Goal: Task Accomplishment & Management: Use online tool/utility

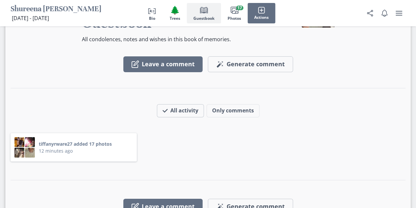
scroll to position [1055, 0]
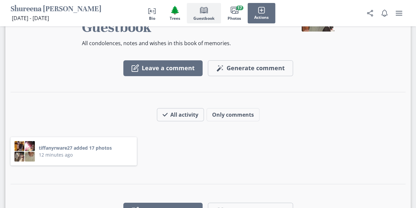
click at [157, 17] on button "Person profile Bio" at bounding box center [152, 13] width 22 height 20
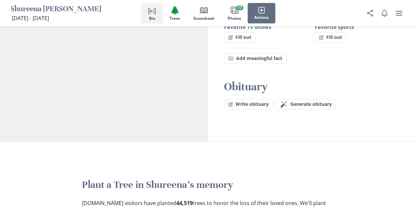
scroll to position [602, 0]
click at [310, 100] on span "Generate obituary" at bounding box center [311, 103] width 41 height 6
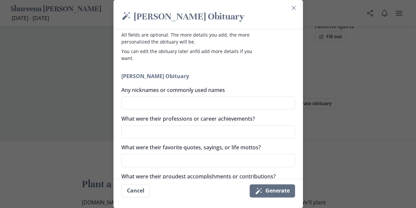
scroll to position [23, 0]
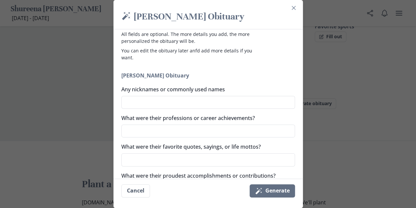
click at [210, 100] on textarea "Any nicknames or commonly used names" at bounding box center [208, 102] width 174 height 13
paste textarea "[PERSON_NAME] touched the lives of many through her kindness, generosity, and w…"
type textarea "[PERSON_NAME] touched the lives of many through her kindness, generosity, and w…"
type textarea "x"
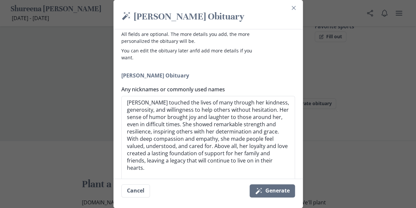
type textarea "[PERSON_NAME] touched the lives of many through her kindness, generosity, and w…"
click at [140, 191] on button "Cancel" at bounding box center [135, 190] width 29 height 13
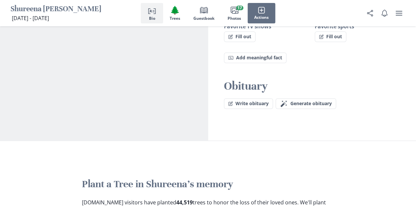
click at [310, 100] on span "Generate obituary" at bounding box center [311, 103] width 41 height 6
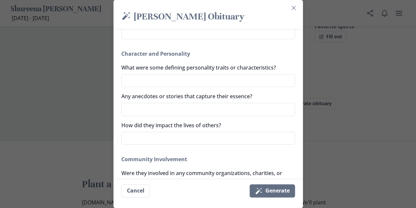
scroll to position [309, 0]
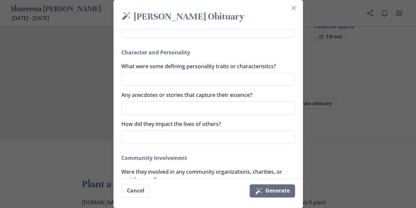
click at [195, 138] on textarea "How did they impact the lives of others?" at bounding box center [208, 136] width 174 height 13
paste textarea "[PERSON_NAME] touched the lives of many through her kindness, generosity, and w…"
type textarea "x"
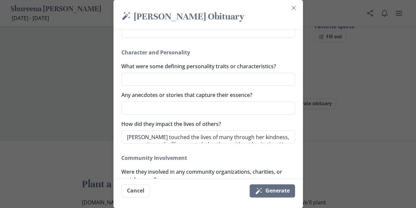
scroll to position [343, 0]
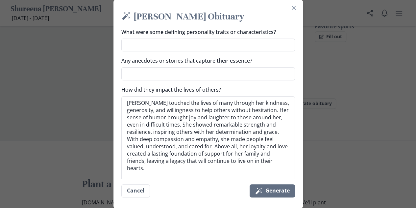
type textarea "[PERSON_NAME] touched the lives of many through her kindness, generosity, and w…"
click at [182, 79] on textarea "Any anecdotes or stories that capture their essence?" at bounding box center [208, 73] width 174 height 13
type textarea "x"
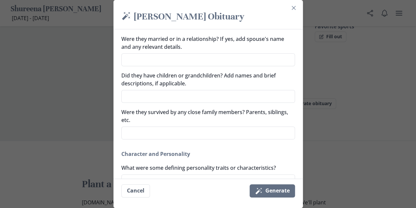
scroll to position [205, 0]
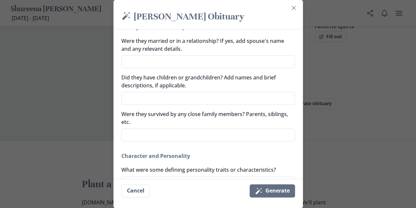
click at [224, 98] on textarea "Did they have children or grandchildren? Add names and brief descriptions, if a…" at bounding box center [208, 98] width 174 height 13
type textarea "S"
type textarea "x"
type textarea "Sk"
type textarea "x"
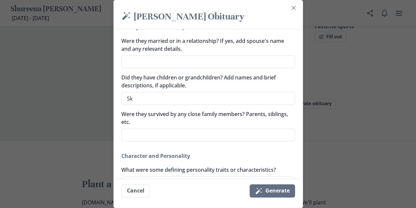
type textarea "Ske"
type textarea "x"
type textarea "Sker"
type textarea "x"
type textarea "Skeri"
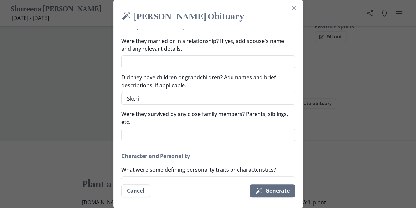
type textarea "x"
type textarea "Sker"
type textarea "x"
type textarea "Ske"
type textarea "x"
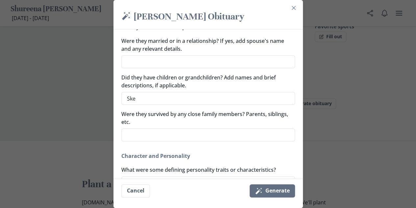
type textarea "Sk"
type textarea "x"
type textarea "S"
type textarea "x"
click at [178, 185] on footer "Cancel Magic wand Generate" at bounding box center [209, 190] width 190 height 24
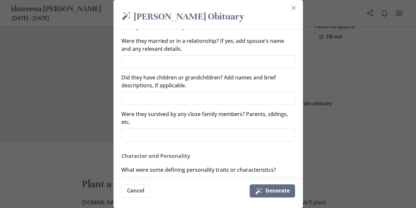
click at [172, 102] on textarea "Did they have children or grandchildren? Add names and brief descriptions, if a…" at bounding box center [208, 98] width 174 height 13
type textarea "x"
type textarea "S"
type textarea "x"
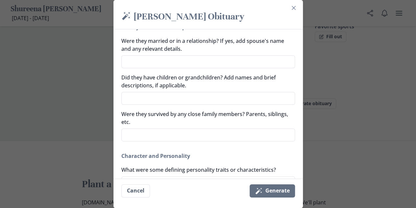
type textarea "A"
type textarea "x"
type textarea "Aj"
type textarea "x"
type textarea "Aje"
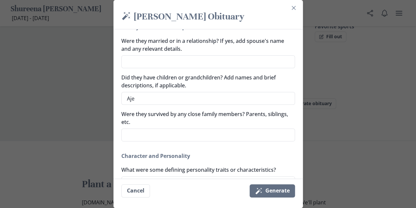
type textarea "x"
type textarea "Ajer"
type textarea "x"
type textarea "Aje"
type textarea "x"
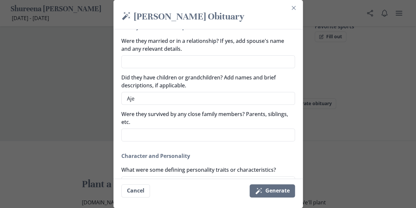
type textarea "Aj"
type textarea "x"
type textarea "A"
type textarea "x"
type textarea "Aj"
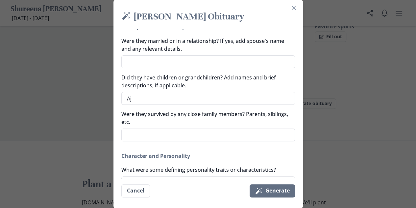
type textarea "x"
type textarea "Aje"
type textarea "x"
type textarea "Aj"
type textarea "x"
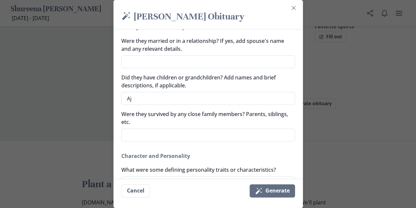
type textarea "A"
type textarea "x"
type textarea "Aj"
type textarea "x"
type textarea "A"
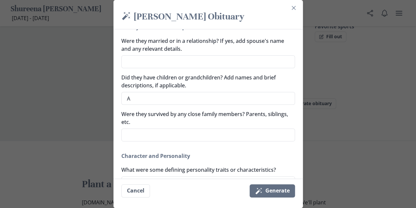
type textarea "x"
type textarea "Ak"
type textarea "x"
type textarea "[PERSON_NAME]"
type textarea "x"
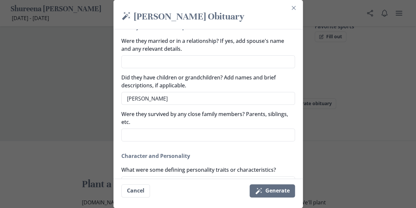
type textarea "[PERSON_NAME]="
type textarea "x"
type textarea "[PERSON_NAME]=u"
type textarea "x"
type textarea "[PERSON_NAME]="
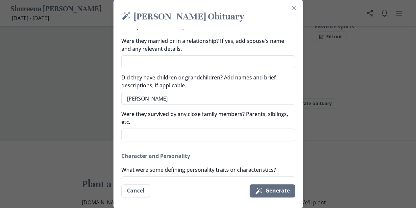
type textarea "x"
type textarea "[PERSON_NAME]"
type textarea "x"
type textarea "Akeri"
type textarea "x"
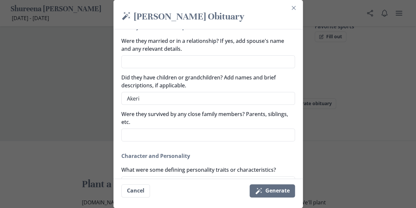
type textarea "Akerio"
type textarea "x"
type textarea "Akerion"
type textarea "x"
type textarea "Akerion M"
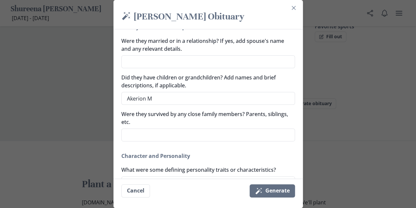
type textarea "x"
type textarea "Akerion"
type textarea "x"
type textarea "Akerion h"
type textarea "x"
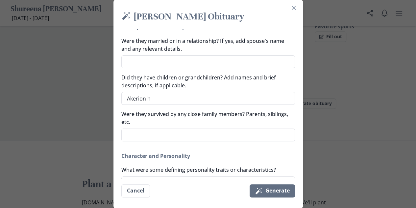
type textarea "Akerion"
type textarea "x"
type textarea "Akerion J"
type textarea "x"
type textarea "[PERSON_NAME]"
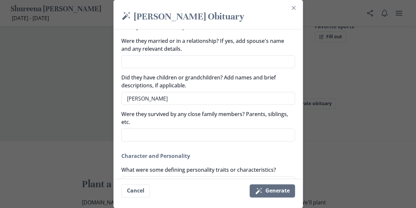
type textarea "x"
type textarea "Akerion Jam"
type textarea "x"
type textarea "[PERSON_NAME]"
type textarea "x"
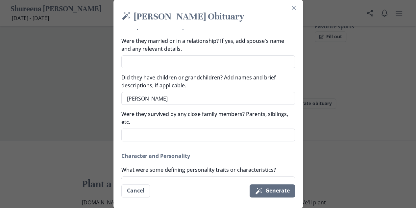
type textarea "Akerion Jamil"
type textarea "x"
type textarea "[PERSON_NAME]"
type textarea "x"
type textarea "[PERSON_NAME]"
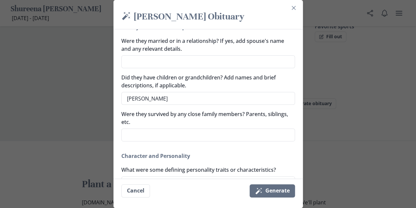
type textarea "x"
type textarea "[PERSON_NAME] A"
type textarea "x"
type textarea "[PERSON_NAME]"
type textarea "x"
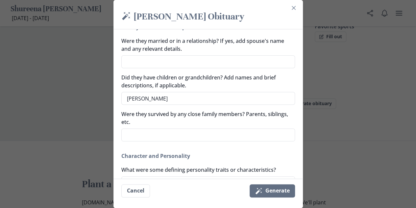
type textarea "[PERSON_NAME] All"
type textarea "x"
type textarea "[PERSON_NAME]"
type textarea "x"
type textarea "[PERSON_NAME]"
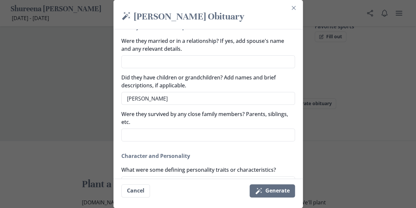
type textarea "x"
type textarea "[PERSON_NAME] l"
type textarea "x"
type textarea "[PERSON_NAME]"
type textarea "x"
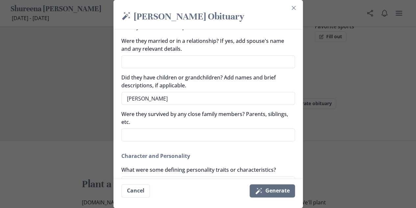
type textarea "[PERSON_NAME] L"
type textarea "x"
type textarea "Akerion [PERSON_NAME] La"
type textarea "x"
type textarea "[PERSON_NAME]"
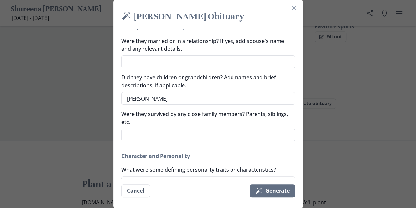
type textarea "x"
type textarea "[PERSON_NAME] Land"
type textarea "x"
type textarea "[PERSON_NAME]"
type textarea "x"
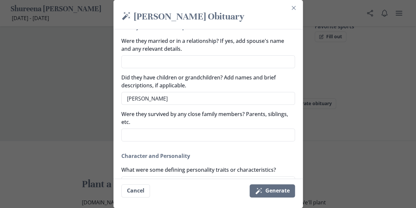
type textarea "Akerion [PERSON_NAME] [PERSON_NAME]"
type textarea "x"
type textarea "[PERSON_NAME]"
type textarea "x"
type textarea "[PERSON_NAME]"
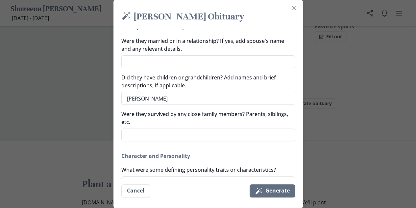
type textarea "x"
type textarea "Akerion [PERSON_NAME] t"
type textarea "x"
type textarea "[PERSON_NAME] th"
type textarea "x"
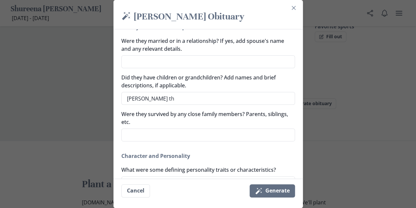
type textarea "[PERSON_NAME] th"
type textarea "x"
type textarea "[PERSON_NAME] th"
type textarea "x"
type textarea "Akerion [PERSON_NAME] t"
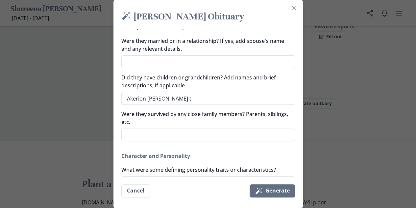
type textarea "x"
type textarea "[PERSON_NAME]"
type textarea "x"
type textarea "[PERSON_NAME]"
type textarea "x"
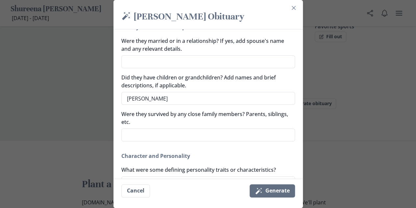
type textarea "[PERSON_NAME]"
type textarea "x"
type textarea "Akerion [PERSON_NAME] t"
type textarea "x"
type textarea "[PERSON_NAME] th"
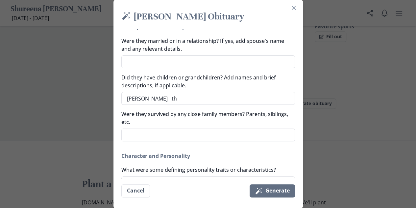
type textarea "x"
type textarea "[PERSON_NAME] the"
type textarea "x"
type textarea "[PERSON_NAME] the"
type textarea "x"
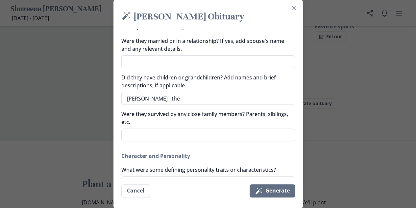
type textarea "[PERSON_NAME] the l"
type textarea "x"
type textarea "[PERSON_NAME] the li"
type textarea "x"
type textarea "Akerion [PERSON_NAME] the lig"
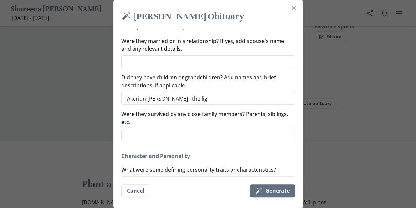
type textarea "x"
type textarea "[PERSON_NAME] the ligh"
type textarea "x"
type textarea "[PERSON_NAME] the light"
type textarea "x"
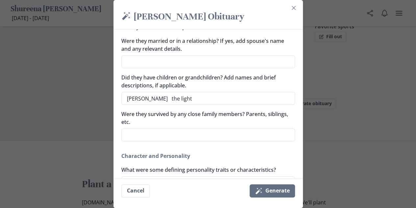
type textarea "[PERSON_NAME] the light"
type textarea "x"
type textarea "[PERSON_NAME] the light o"
type textarea "x"
type textarea "[PERSON_NAME] the light of"
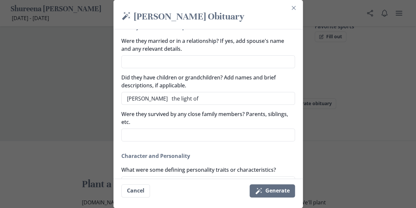
type textarea "x"
type textarea "[PERSON_NAME] the light of"
type textarea "x"
type textarea "[PERSON_NAME] the light of he"
type textarea "x"
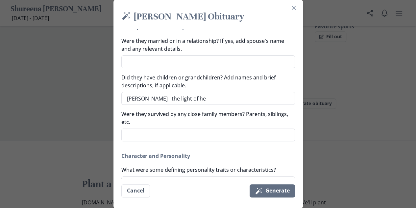
type textarea "[PERSON_NAME] the light of her"
type textarea "x"
type textarea "[PERSON_NAME] the light of her"
type textarea "x"
type textarea "[PERSON_NAME] the light of her l"
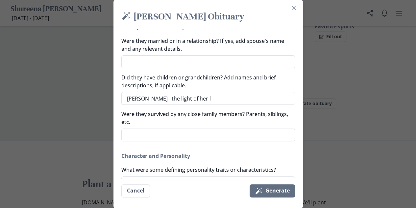
type textarea "x"
type textarea "[PERSON_NAME] the light of her lif"
type textarea "x"
type textarea "[PERSON_NAME] the light of her [PERSON_NAME]"
type textarea "x"
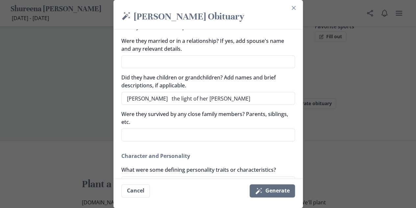
type textarea "[PERSON_NAME] the light of her lif"
type textarea "x"
type textarea "[PERSON_NAME] the light of her life"
type textarea "x"
type textarea "[PERSON_NAME] the light of her life."
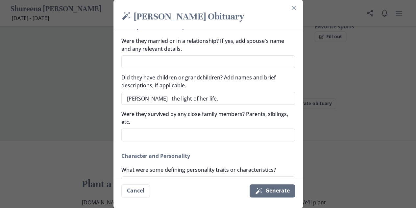
type textarea "x"
type textarea "[PERSON_NAME] the light of her life."
click at [205, 100] on textarea "[PERSON_NAME] the light of her life." at bounding box center [208, 98] width 174 height 13
click at [202, 98] on textarea "[PERSON_NAME] the light of her life." at bounding box center [208, 98] width 174 height 13
type textarea "x"
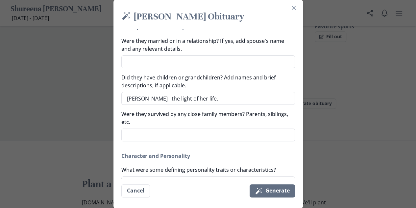
type textarea "[PERSON_NAME] hthe light of her life."
type textarea "x"
type textarea "Akerion [PERSON_NAME] [PERSON_NAME] light of her life."
type textarea "x"
type textarea "[PERSON_NAME] he the light of her life."
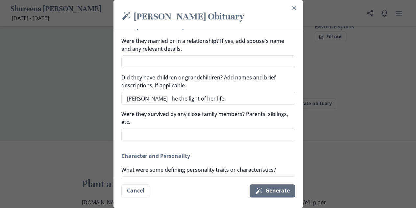
type textarea "x"
type textarea "[PERSON_NAME] he wthe light of her life."
type textarea "x"
type textarea "[PERSON_NAME] he wathe light of her life."
type textarea "x"
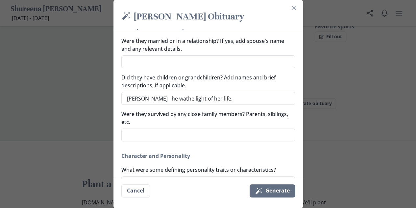
type textarea "[PERSON_NAME] he wasthe light of her life."
type textarea "x"
click at [203, 131] on textarea "Were they survived by any close family members? Parents, siblings, etc." at bounding box center [208, 134] width 174 height 13
click at [203, 98] on textarea "[PERSON_NAME] her son was the light of her life." at bounding box center [208, 98] width 174 height 13
drag, startPoint x: 203, startPoint y: 98, endPoint x: 194, endPoint y: 148, distance: 50.9
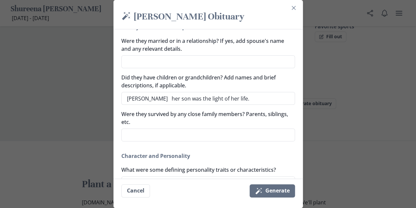
click at [194, 148] on div "[PERSON_NAME] Obituary Any nicknames or commonly used names What were their pro…" at bounding box center [208, 182] width 174 height 596
click at [207, 98] on textarea "[PERSON_NAME] her son was the light of her life." at bounding box center [208, 98] width 174 height 13
click at [166, 136] on textarea "Were they survived by any close family members? Parents, siblings, etc." at bounding box center [208, 134] width 174 height 13
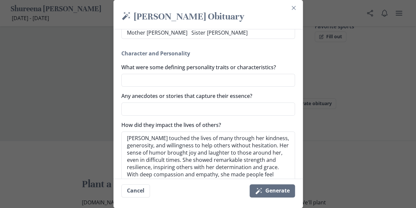
scroll to position [309, 0]
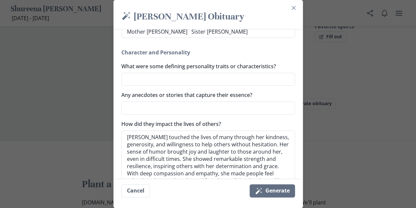
click at [184, 78] on textarea "What were some defining personality traits or characteristics?" at bounding box center [208, 79] width 174 height 13
click at [217, 82] on textarea "What were some defining personality traits or characteristics?" at bounding box center [208, 79] width 174 height 13
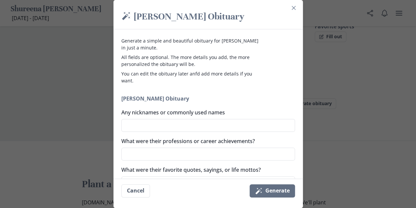
scroll to position [59, 0]
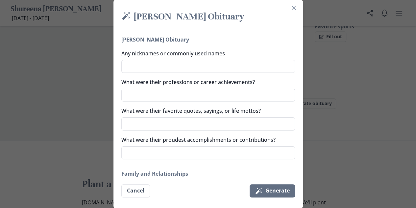
click at [215, 63] on textarea "Any nicknames or commonly used names" at bounding box center [208, 66] width 174 height 13
click at [179, 94] on textarea "What were their professions or career achievements?" at bounding box center [208, 95] width 174 height 13
click at [176, 87] on div "What were their professions or career achievements?" at bounding box center [208, 89] width 174 height 23
click at [173, 96] on textarea "What were their professions or career achievements?" at bounding box center [208, 95] width 174 height 13
click at [209, 122] on textarea "What were their favorite quotes, sayings, or life mottos?" at bounding box center [208, 123] width 174 height 13
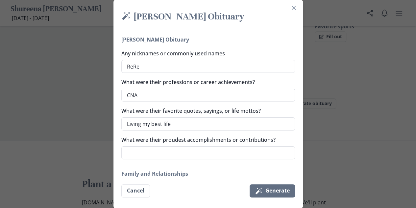
click at [202, 152] on textarea "What were their proudest accomplishments or contributions?" at bounding box center [208, 152] width 174 height 13
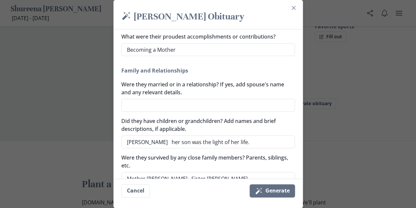
scroll to position [162, 0]
click at [198, 104] on textarea "Were they married or in a relationship? If yes, add spouse's name and any relev…" at bounding box center [208, 104] width 174 height 13
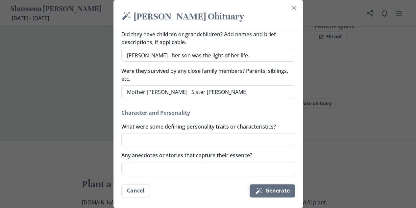
scroll to position [254, 0]
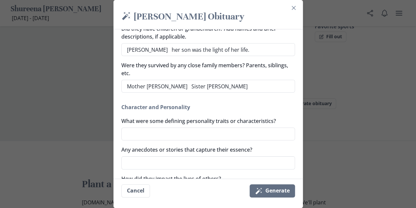
click at [181, 134] on textarea "What were some defining personality traits or characteristics?" at bounding box center [208, 133] width 174 height 13
paste textarea "“Family and friends knew they could always count on [PERSON_NAME]. Whether it w…"
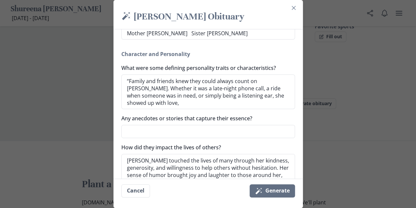
scroll to position [308, 0]
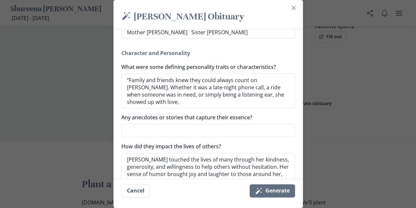
click at [215, 131] on textarea "Any anecdotes or stories that capture their essence?" at bounding box center [208, 130] width 174 height 13
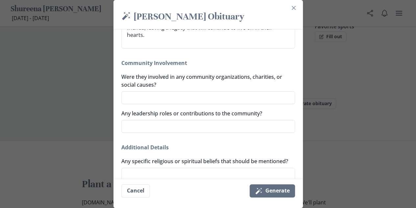
scroll to position [499, 0]
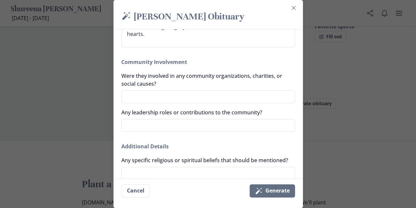
click at [230, 98] on textarea "Were they involved in any community organizations, charities, or social causes?" at bounding box center [208, 96] width 174 height 13
click at [175, 128] on textarea "Any leadership roles or contributions to the community?" at bounding box center [208, 125] width 174 height 13
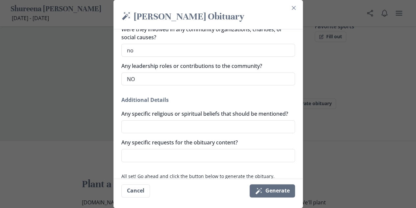
scroll to position [566, 0]
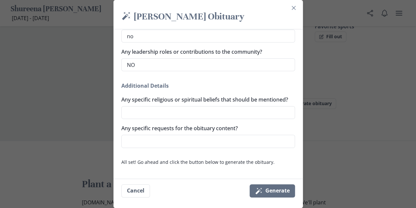
click at [214, 116] on textarea "Any specific religious or spiritual beliefs that should be mentioned?" at bounding box center [208, 112] width 174 height 13
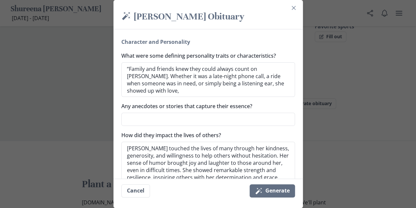
scroll to position [319, 0]
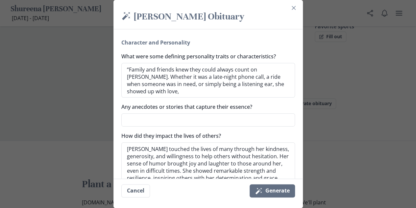
click at [212, 117] on textarea "Any anecdotes or stories that capture their essence?" at bounding box center [208, 119] width 174 height 13
click at [141, 116] on textarea "Any anecdotes or stories that capture their essence?" at bounding box center [208, 119] width 174 height 13
paste textarea "[PERSON_NAME] touched the lives of many through her kindness, generosity, and w…"
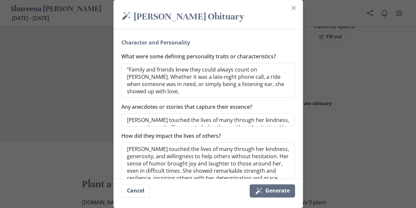
scroll to position [328, 0]
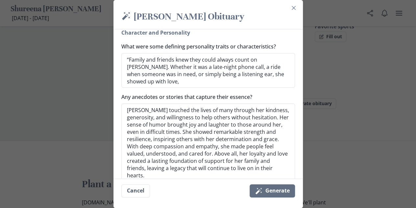
click at [284, 192] on button "Magic wand Generate" at bounding box center [272, 190] width 45 height 13
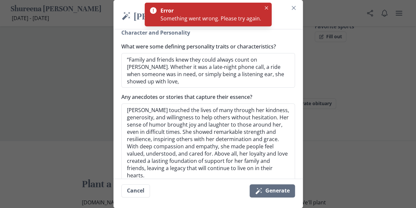
click at [284, 192] on button "Magic wand Generate" at bounding box center [272, 190] width 45 height 13
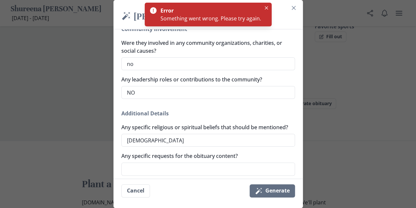
scroll to position [632, 0]
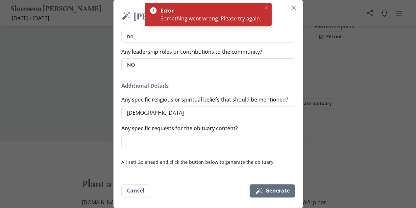
click at [262, 192] on icon "submit" at bounding box center [258, 191] width 6 height 6
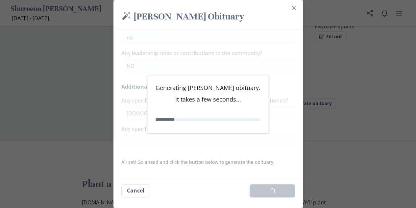
scroll to position [630, 0]
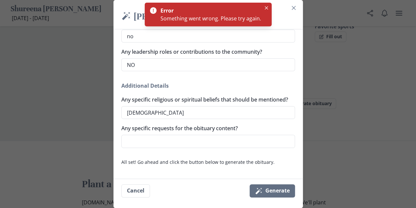
click at [265, 9] on icon "Close" at bounding box center [266, 7] width 3 height 3
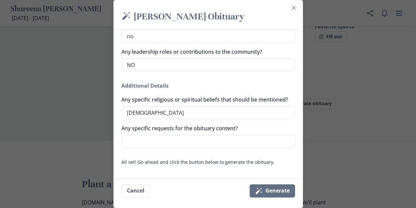
click at [269, 192] on button "Magic wand Generate" at bounding box center [272, 190] width 45 height 13
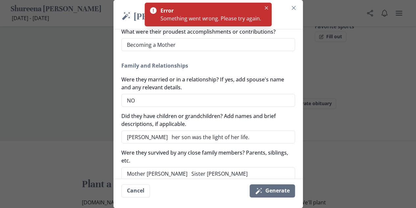
scroll to position [0, 0]
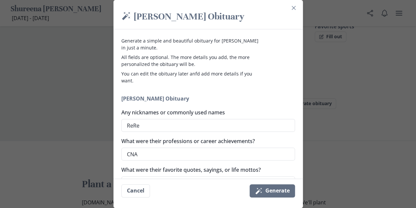
drag, startPoint x: 306, startPoint y: 49, endPoint x: 299, endPoint y: 79, distance: 30.2
click at [299, 79] on div "Magic wand [PERSON_NAME] Obituary Generate a simple and beautiful obituary for …" at bounding box center [208, 104] width 416 height 208
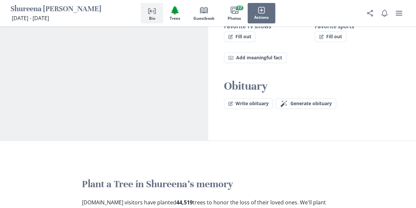
click at [255, 98] on button "Write obituary" at bounding box center [248, 103] width 49 height 11
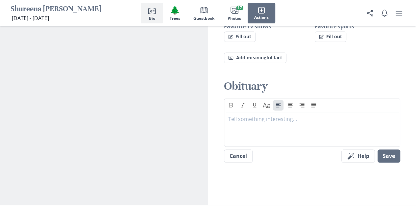
click at [255, 115] on div at bounding box center [312, 128] width 168 height 26
click at [242, 149] on button "Cancel" at bounding box center [238, 155] width 29 height 13
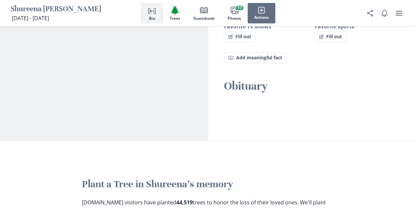
click at [321, 100] on span "Generate obituary" at bounding box center [311, 103] width 41 height 6
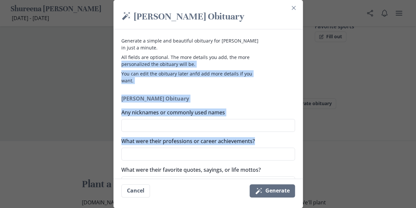
drag, startPoint x: 305, startPoint y: 65, endPoint x: 301, endPoint y: 140, distance: 75.5
click at [301, 140] on div "Magic wand [PERSON_NAME] Obituary Generate a simple and beautiful obituary for …" at bounding box center [208, 104] width 416 height 208
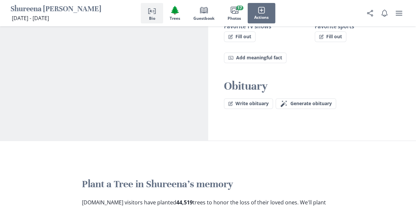
click at [310, 100] on span "Generate obituary" at bounding box center [311, 103] width 41 height 6
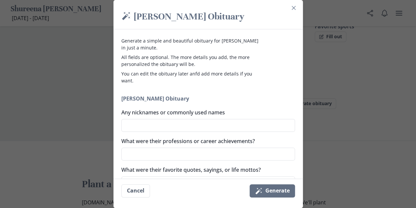
click at [271, 189] on button "Magic wand Generate" at bounding box center [272, 190] width 45 height 13
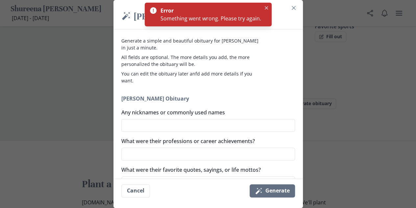
click at [266, 6] on button "Close" at bounding box center [267, 8] width 8 height 8
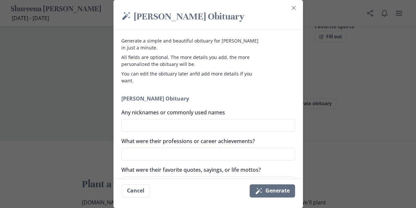
click at [295, 10] on icon "Close" at bounding box center [294, 8] width 4 height 4
